Goal: Task Accomplishment & Management: Manage account settings

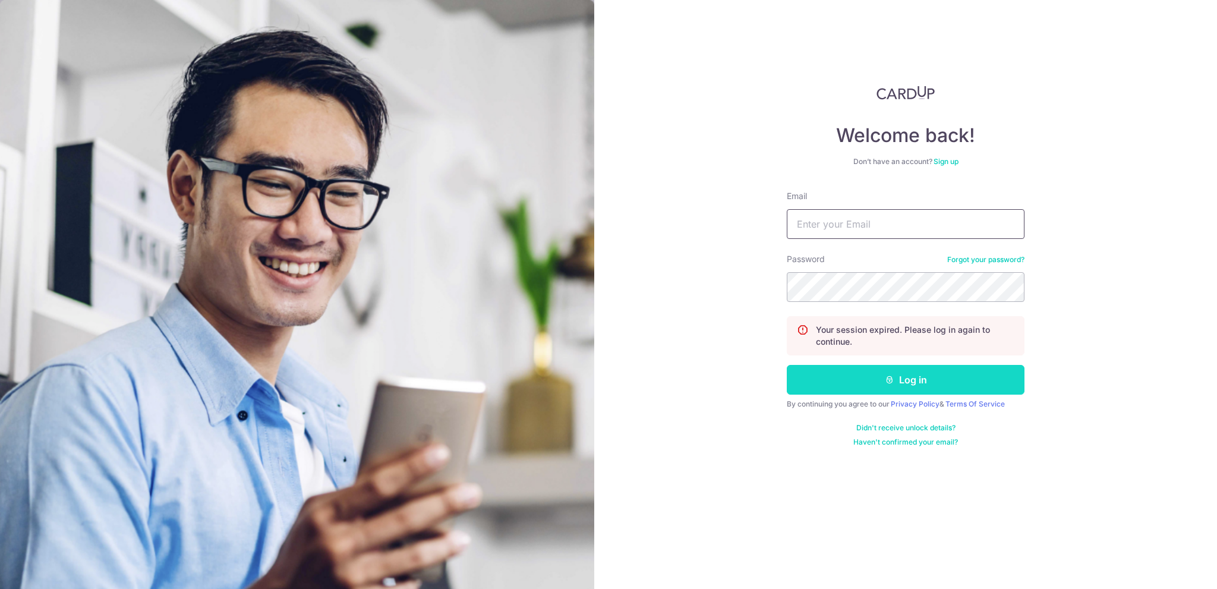
type input "[EMAIL_ADDRESS][DOMAIN_NAME]"
click at [934, 389] on button "Log in" at bounding box center [906, 380] width 238 height 30
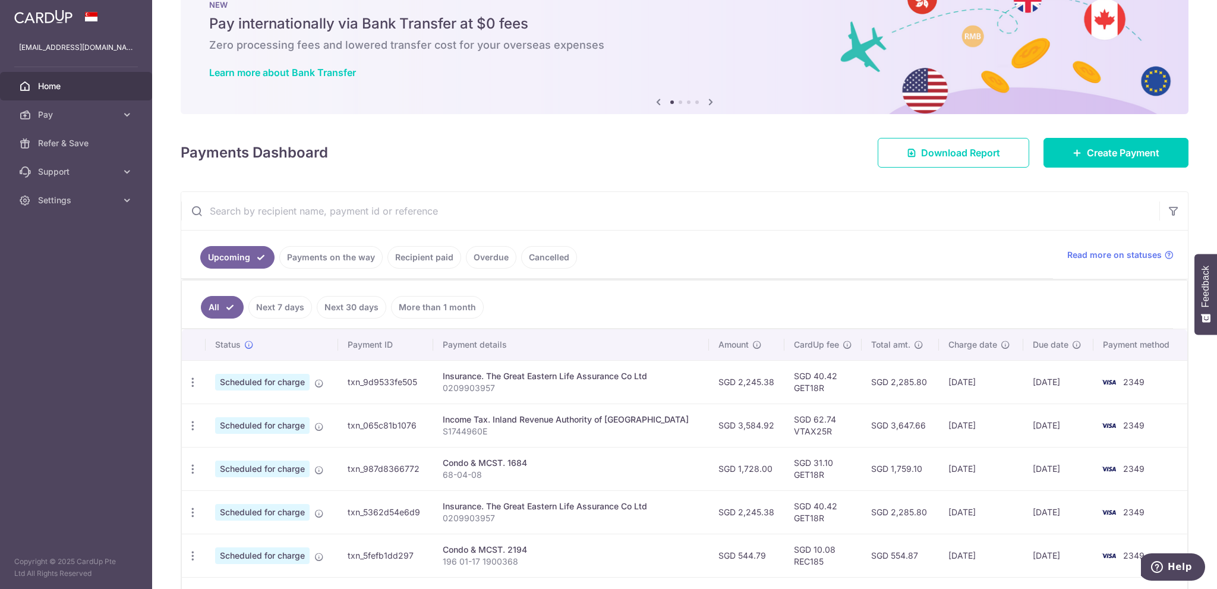
scroll to position [119, 0]
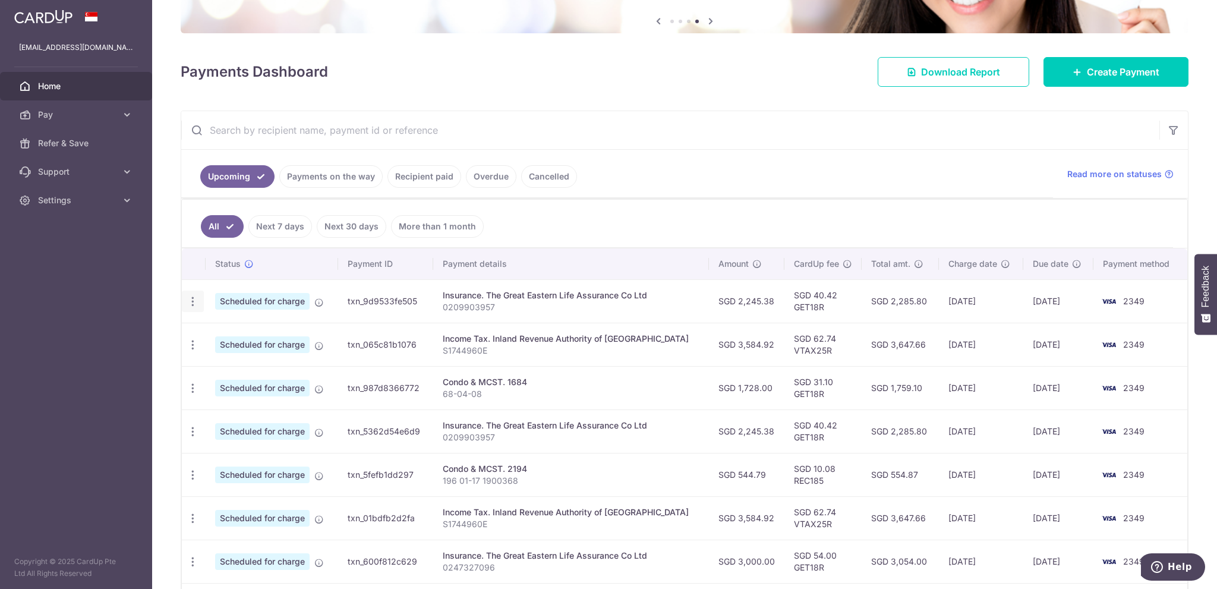
click at [192, 298] on icon "button" at bounding box center [193, 301] width 12 height 12
click at [250, 360] on span "Cancel payment" at bounding box center [256, 363] width 80 height 14
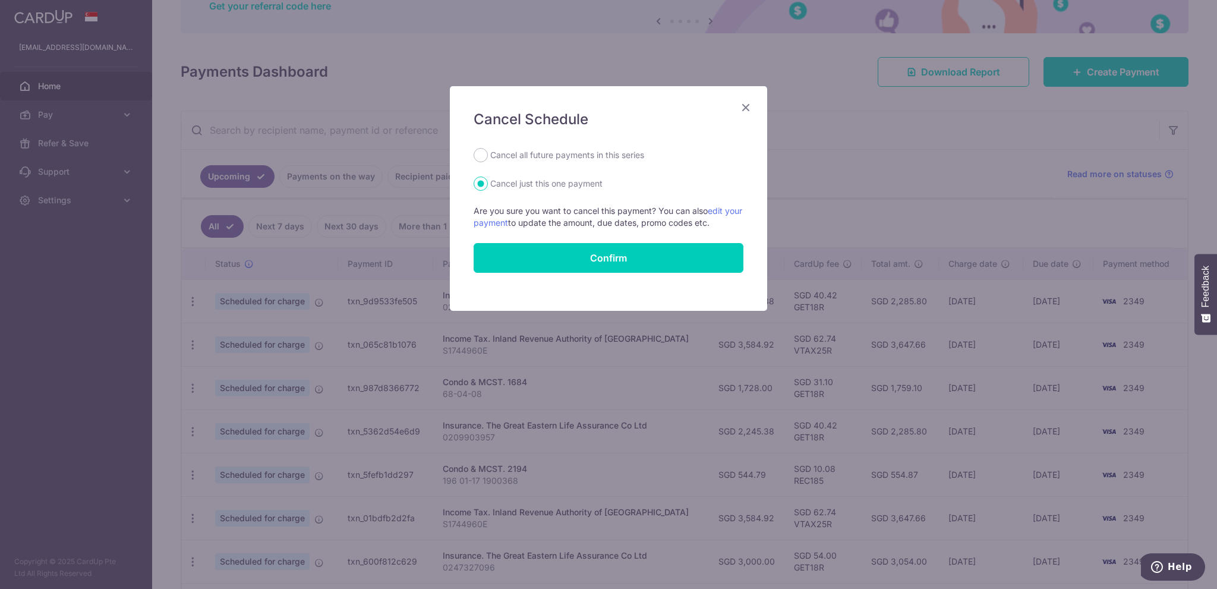
click at [747, 101] on icon "Close" at bounding box center [746, 107] width 14 height 15
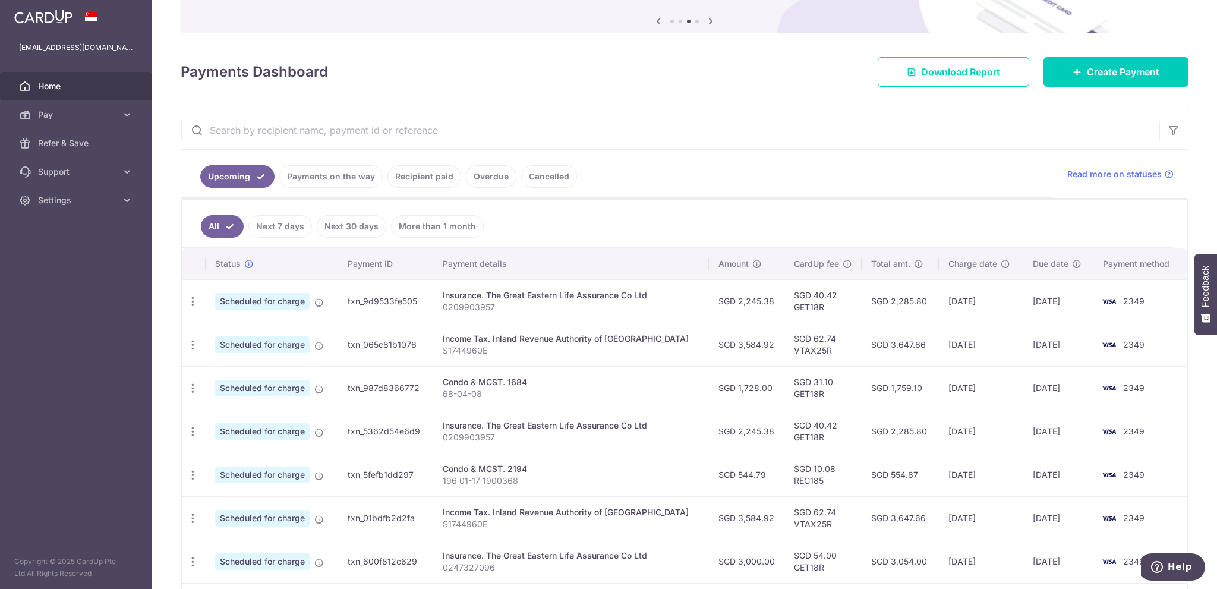
click at [420, 175] on link "Recipient paid" at bounding box center [424, 176] width 74 height 23
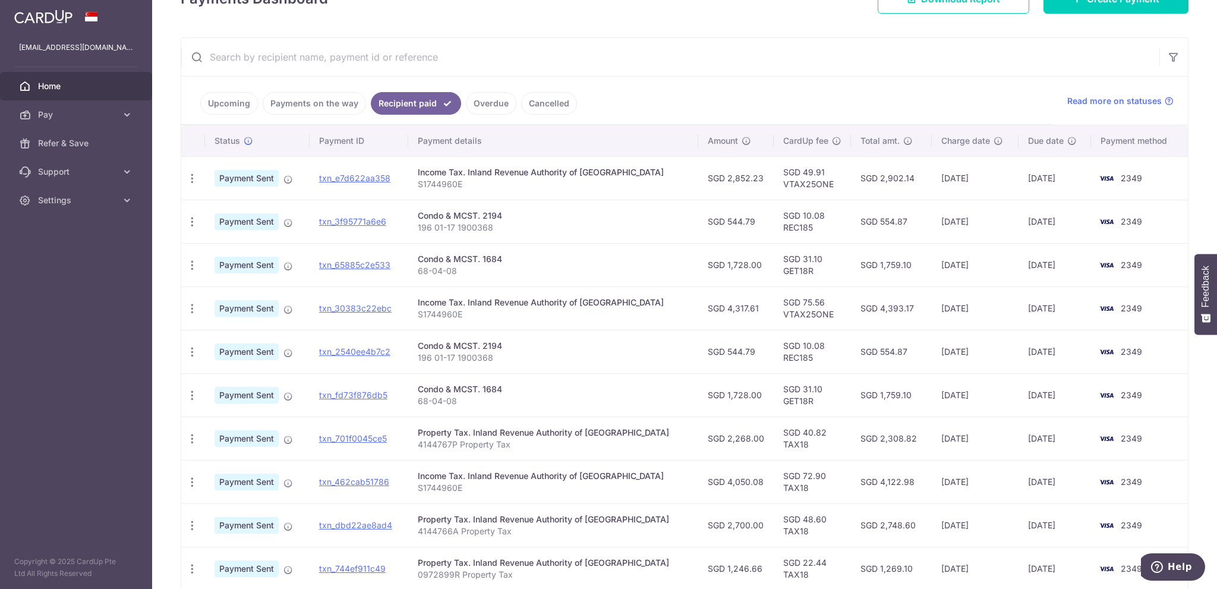
scroll to position [98, 0]
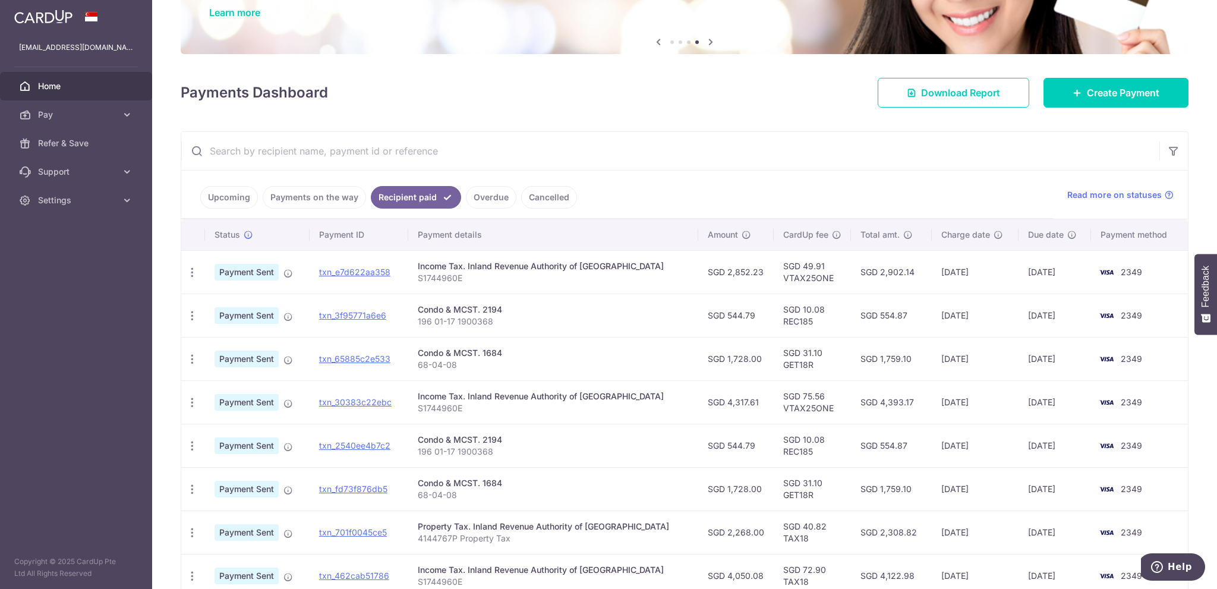
click at [319, 193] on link "Payments on the way" at bounding box center [314, 197] width 103 height 23
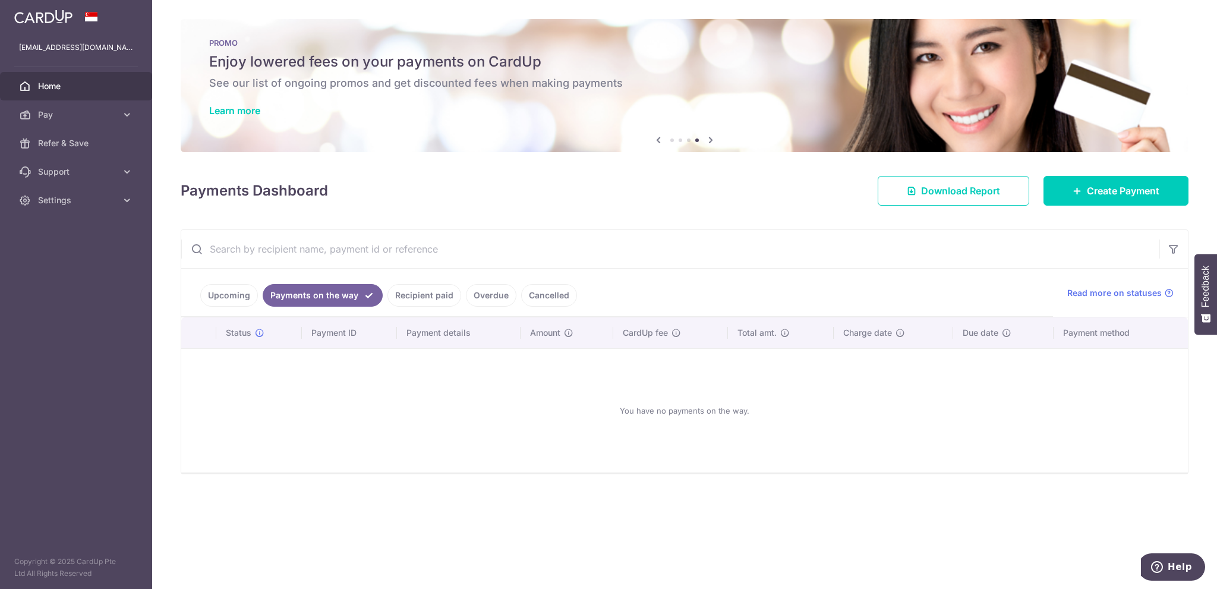
click at [224, 295] on link "Upcoming" at bounding box center [229, 295] width 58 height 23
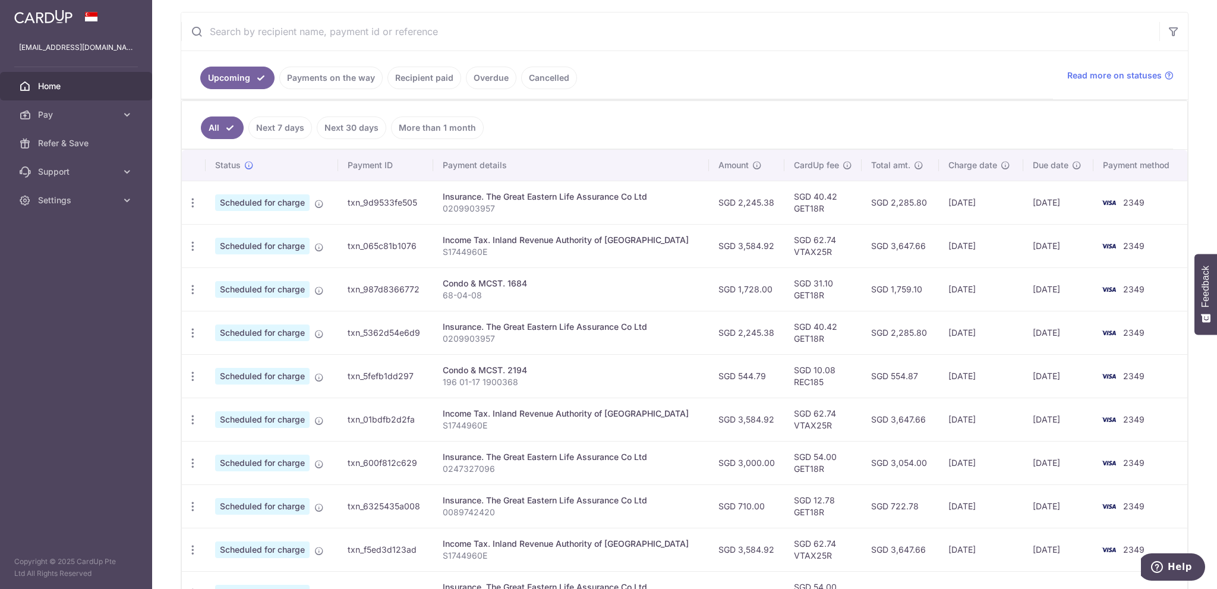
scroll to position [297, 0]
